Goal: Task Accomplishment & Management: Manage account settings

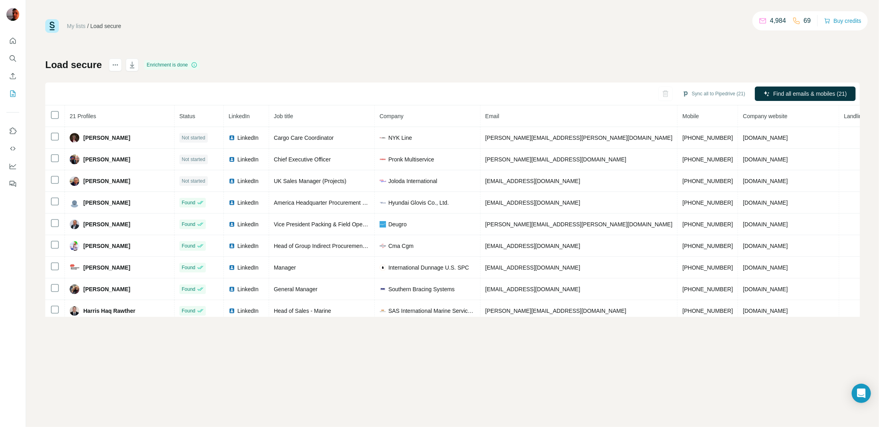
scroll to position [261, 0]
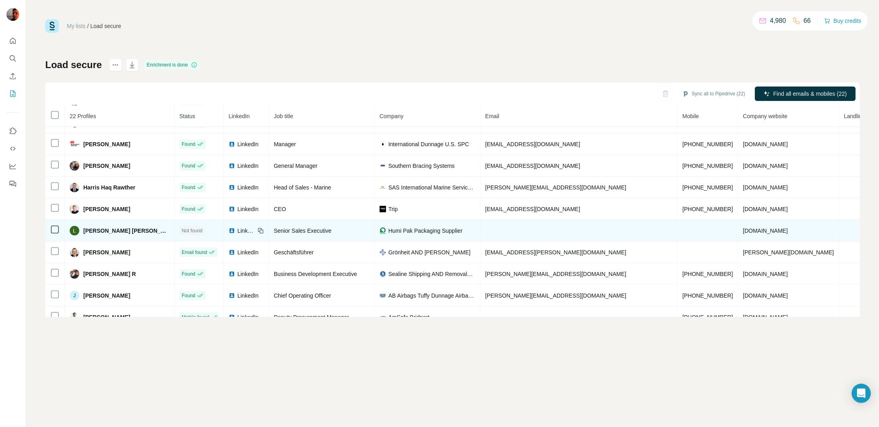
scroll to position [185, 0]
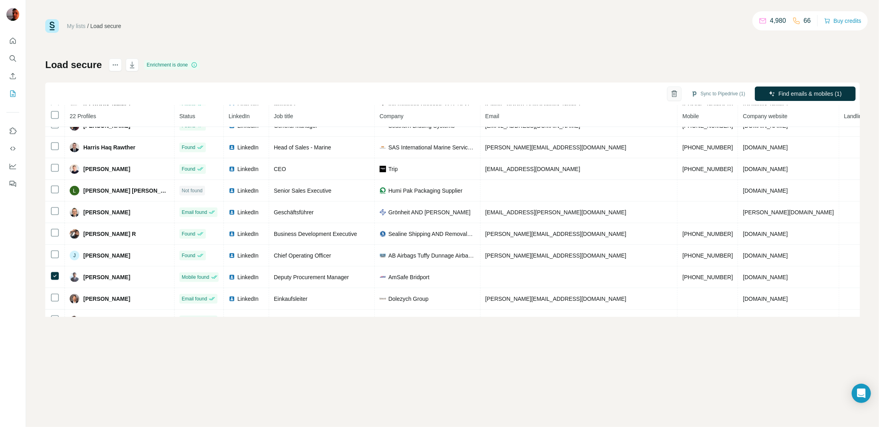
click at [670, 91] on icon "button" at bounding box center [674, 94] width 8 height 8
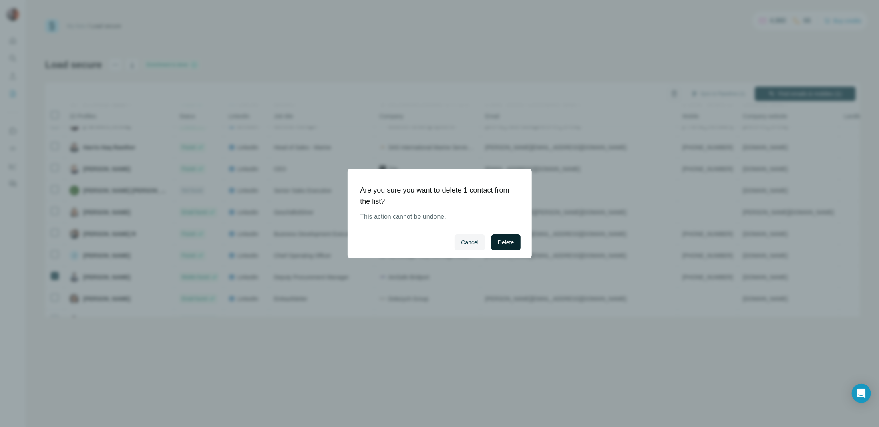
click at [509, 241] on span "Delete" at bounding box center [506, 242] width 16 height 8
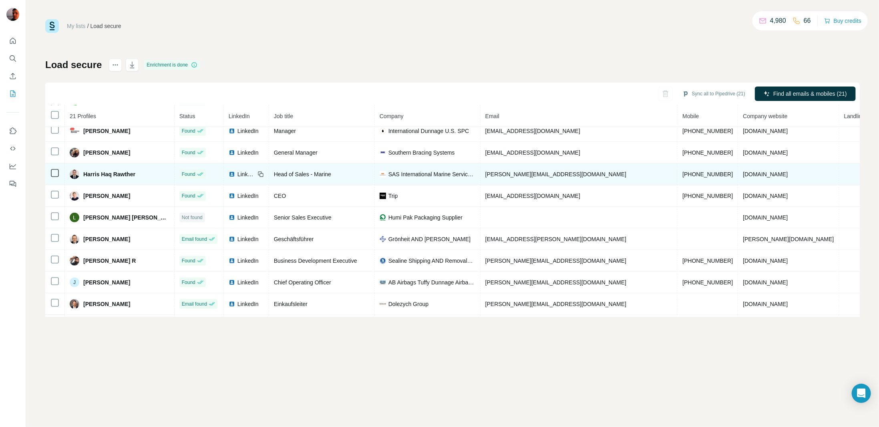
scroll to position [160, 0]
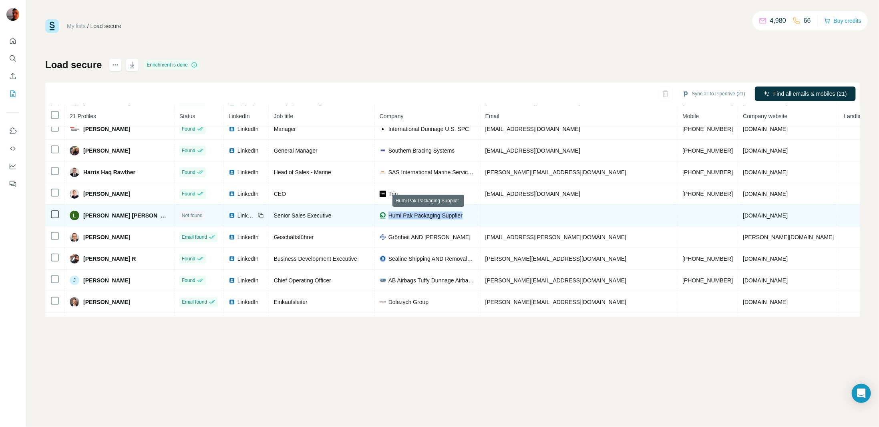
drag, startPoint x: 470, startPoint y: 213, endPoint x: 391, endPoint y: 216, distance: 79.3
click at [391, 216] on div "Humi Pak Packaging Supplier" at bounding box center [427, 215] width 96 height 8
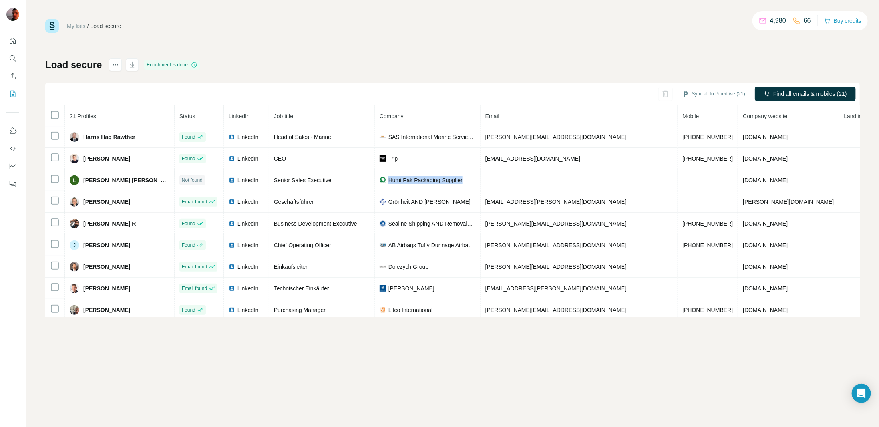
scroll to position [200, 0]
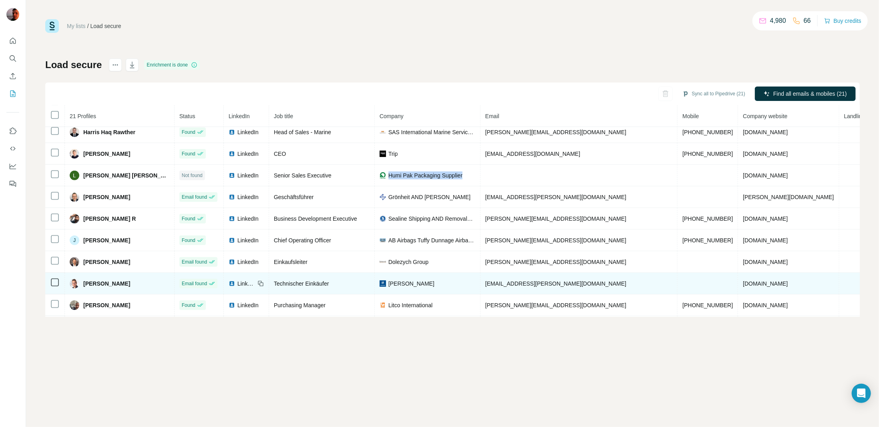
copy span "Humi Pak Packaging Supplier"
